Goal: Information Seeking & Learning: Learn about a topic

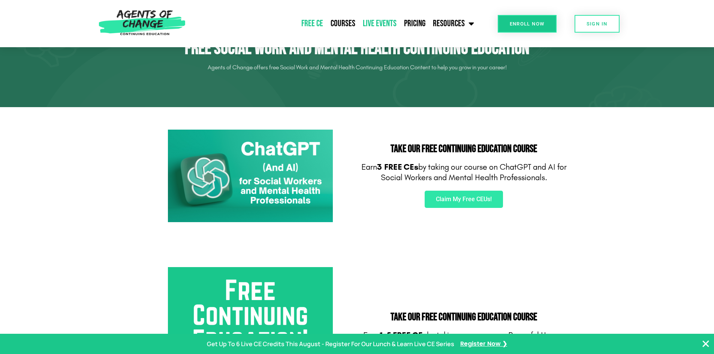
scroll to position [37, 0]
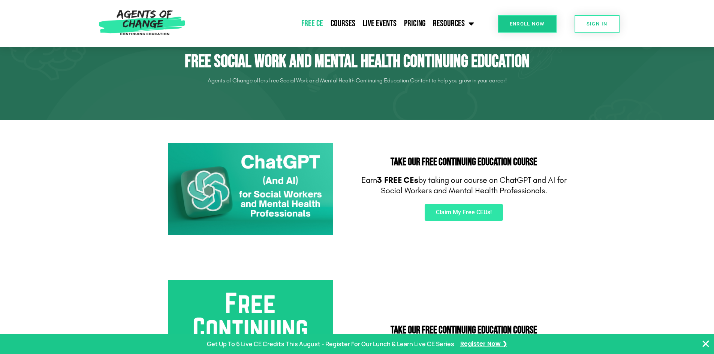
click at [314, 22] on link "Free CE" at bounding box center [312, 23] width 29 height 19
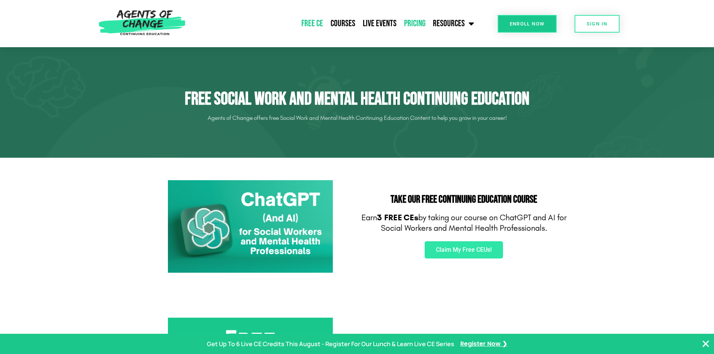
click at [414, 21] on link "Pricing" at bounding box center [414, 23] width 29 height 19
